Goal: Manage account settings

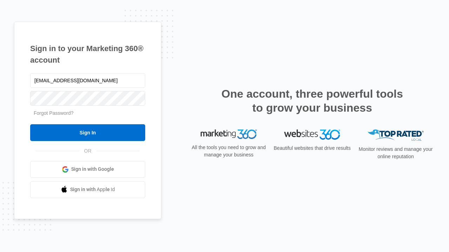
type input "[EMAIL_ADDRESS][DOMAIN_NAME]"
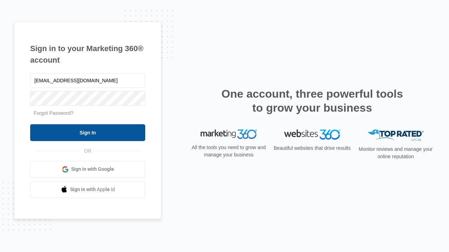
click at [88, 133] on input "Sign In" at bounding box center [87, 132] width 115 height 17
